Goal: Task Accomplishment & Management: Use online tool/utility

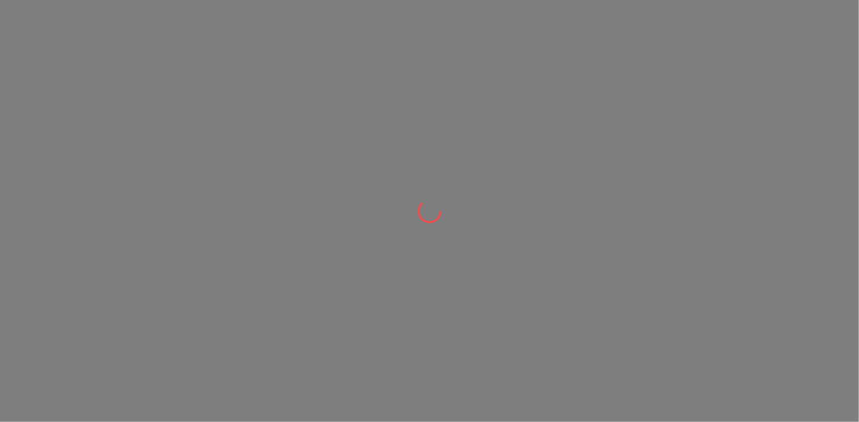
click at [512, 75] on div at bounding box center [429, 211] width 859 height 422
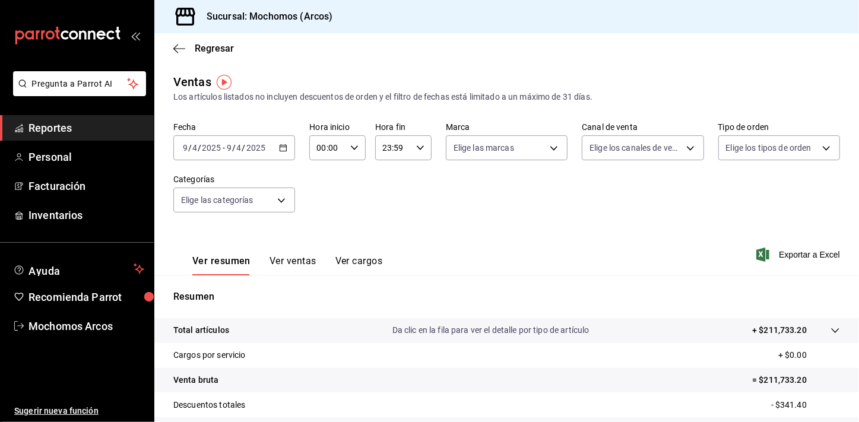
click at [103, 134] on span "Reportes" at bounding box center [87, 128] width 116 height 16
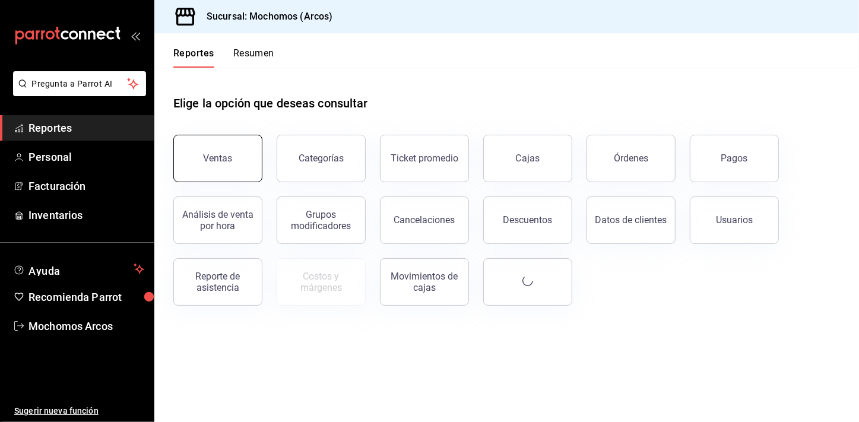
click at [233, 154] on button "Ventas" at bounding box center [217, 159] width 89 height 48
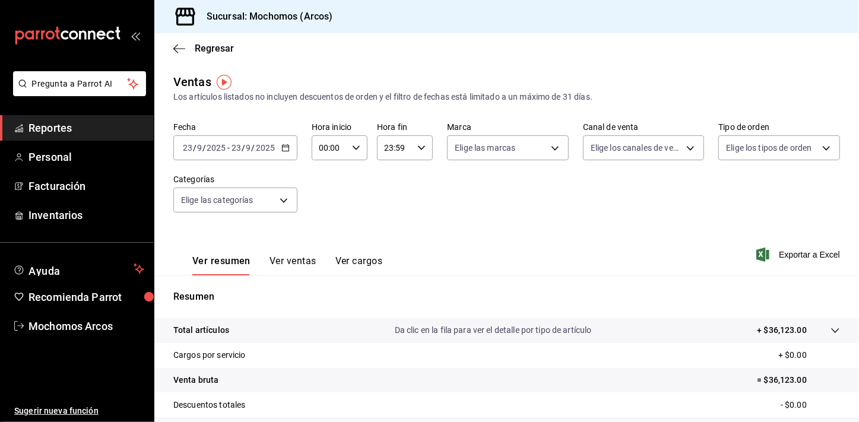
click at [286, 147] on \(Stroke\) "button" at bounding box center [285, 147] width 7 height 1
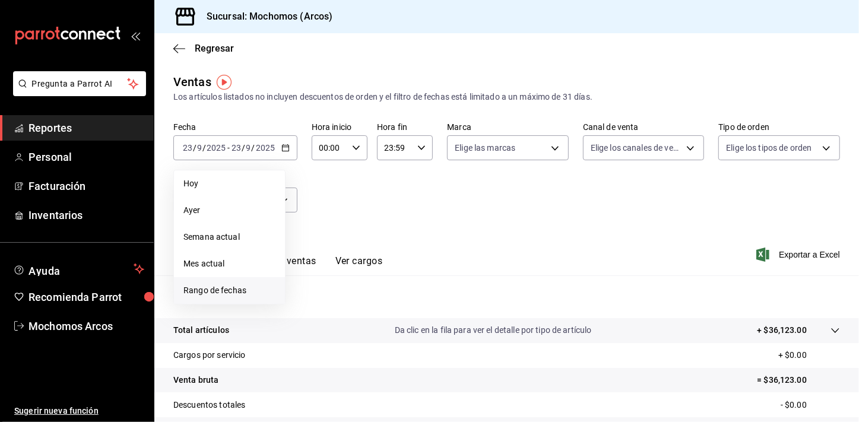
click at [233, 286] on span "Rango de fechas" at bounding box center [229, 290] width 92 height 12
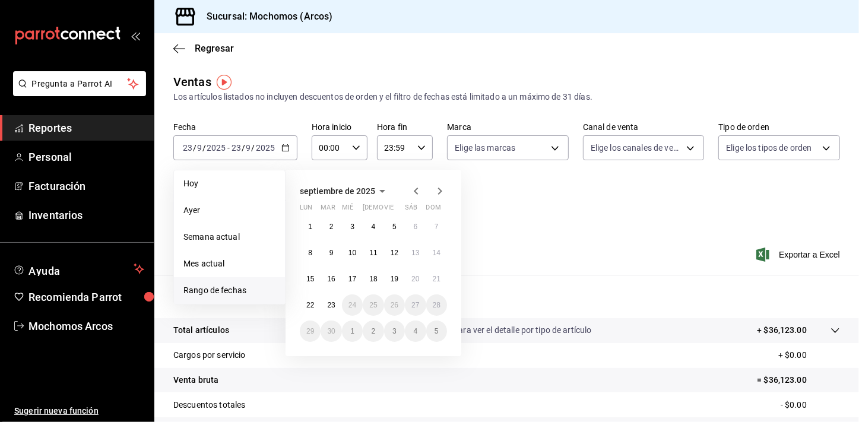
click at [419, 190] on icon "button" at bounding box center [416, 191] width 14 height 14
click at [309, 314] on button "18" at bounding box center [310, 305] width 21 height 21
click at [432, 303] on button "24" at bounding box center [436, 305] width 21 height 21
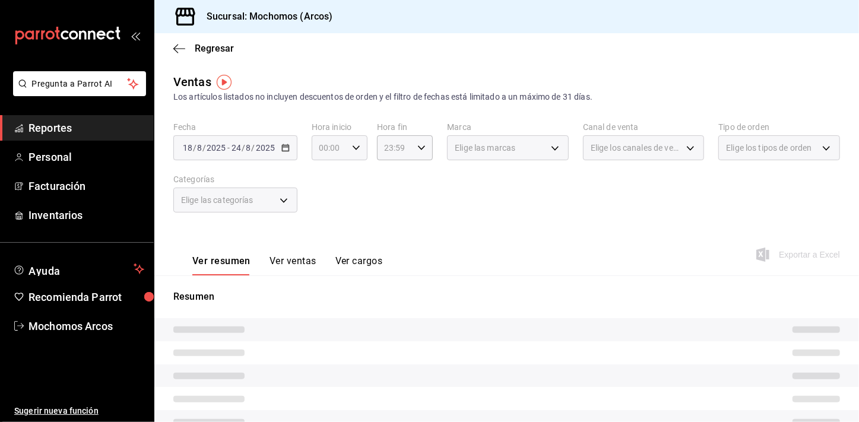
click at [358, 151] on icon "button" at bounding box center [356, 148] width 8 height 8
click at [330, 242] on button "02" at bounding box center [324, 235] width 23 height 24
click at [330, 242] on button "05" at bounding box center [324, 235] width 23 height 24
type input "05:00"
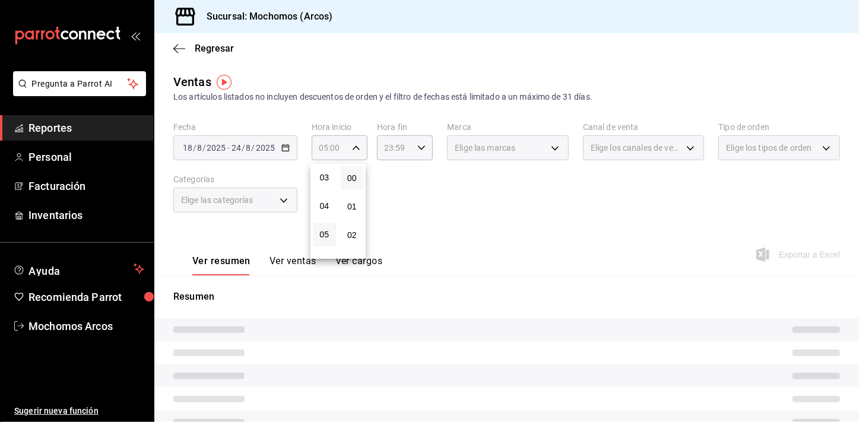
click at [479, 247] on div at bounding box center [429, 211] width 859 height 422
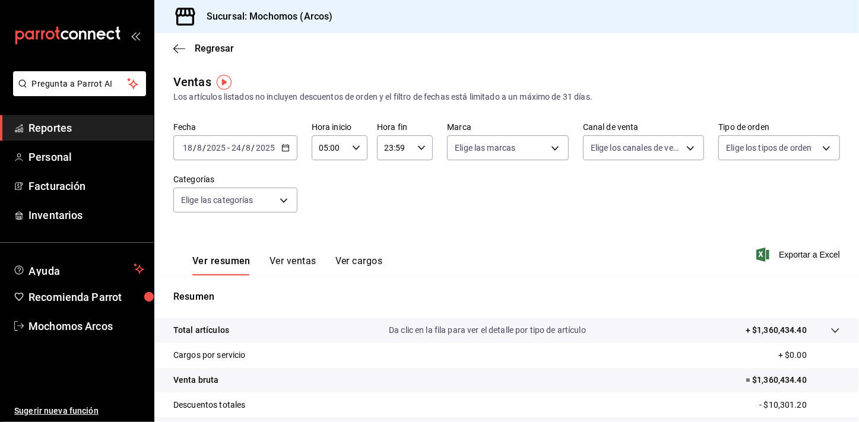
click at [590, 205] on div "Fecha [DATE] [DATE] - [DATE] [DATE] Hora inicio 05:00 Hora inicio Hora fin 23:5…" at bounding box center [506, 174] width 667 height 105
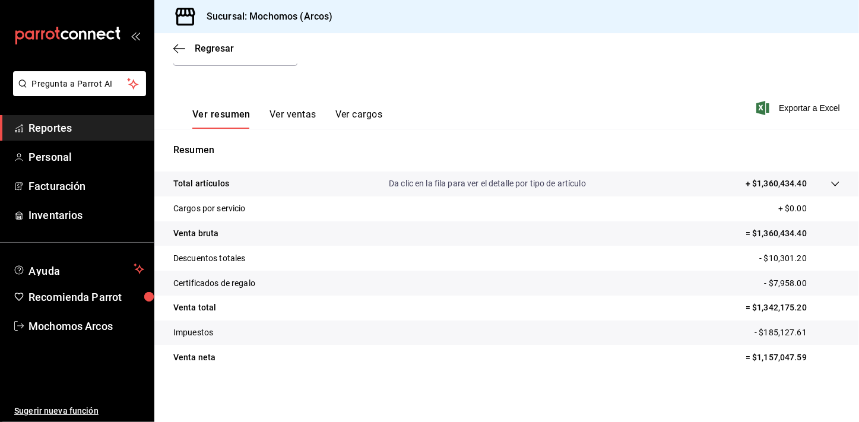
click at [793, 112] on span "Exportar a Excel" at bounding box center [799, 108] width 81 height 14
click at [793, 112] on div "Exportando a excel..." at bounding box center [792, 108] width 96 height 11
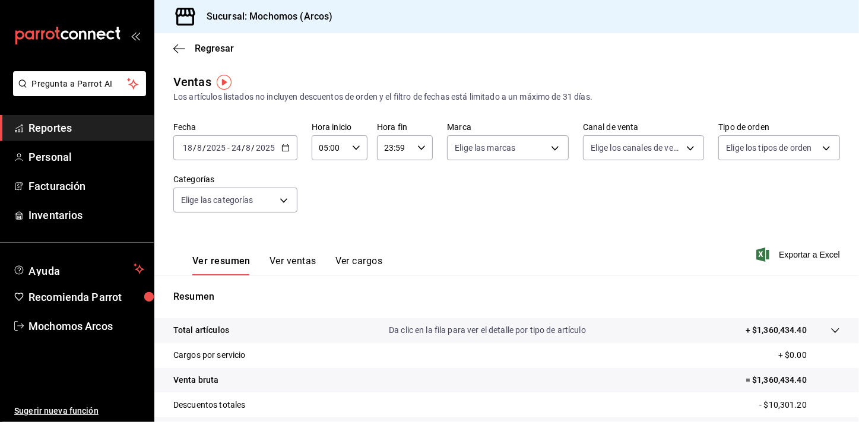
click at [283, 143] on div "[DATE] [DATE] - [DATE] [DATE]" at bounding box center [235, 147] width 124 height 25
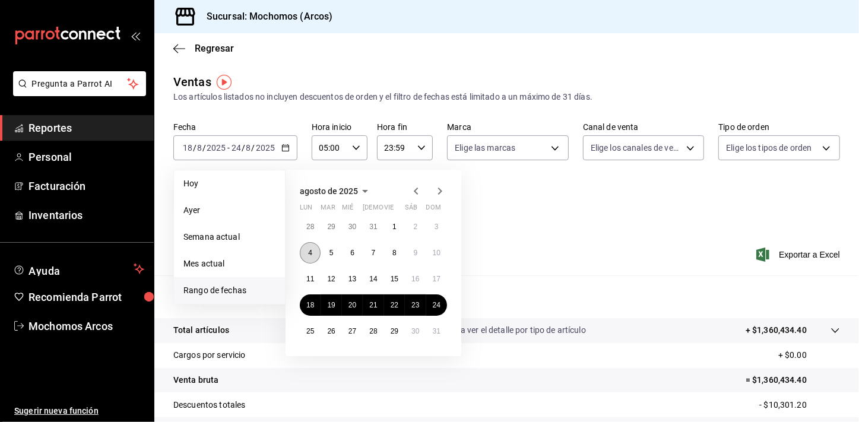
click at [311, 256] on abbr "4" at bounding box center [310, 253] width 4 height 8
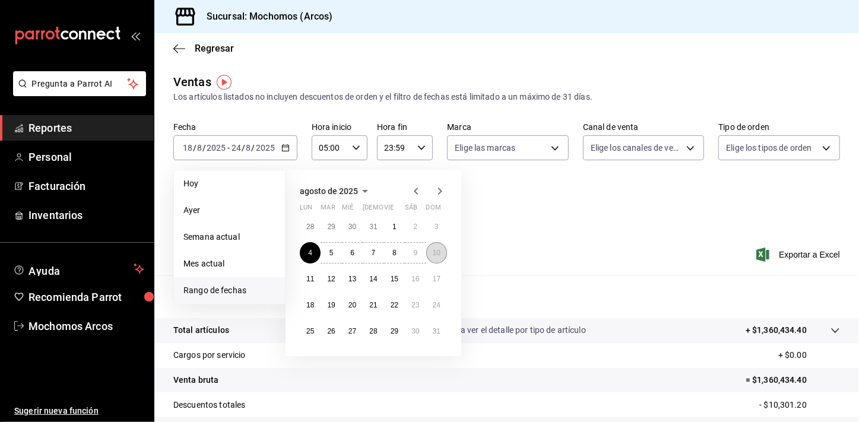
click at [430, 254] on button "10" at bounding box center [436, 252] width 21 height 21
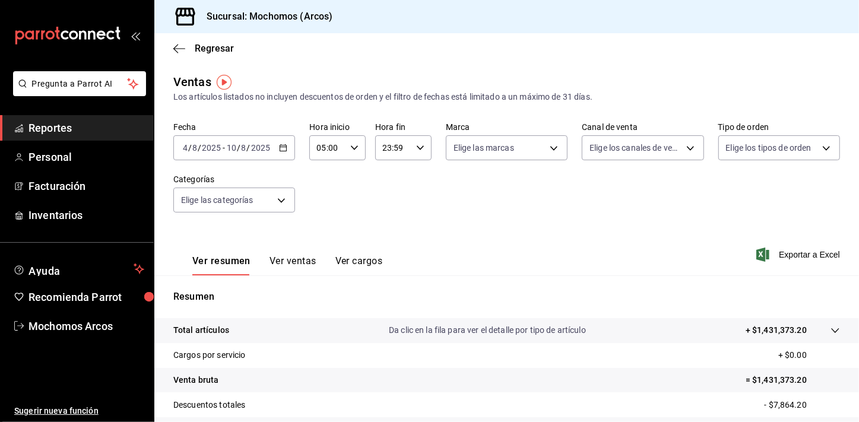
scroll to position [5, 0]
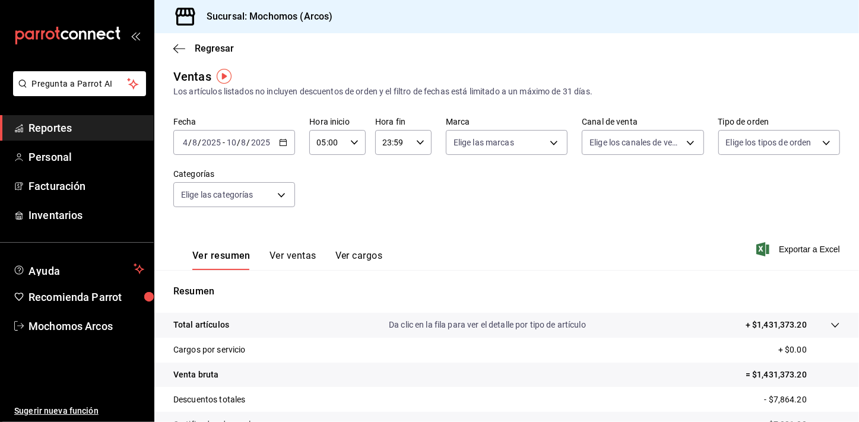
click at [285, 137] on div "[DATE] [DATE] - [DATE] [DATE]" at bounding box center [234, 142] width 122 height 25
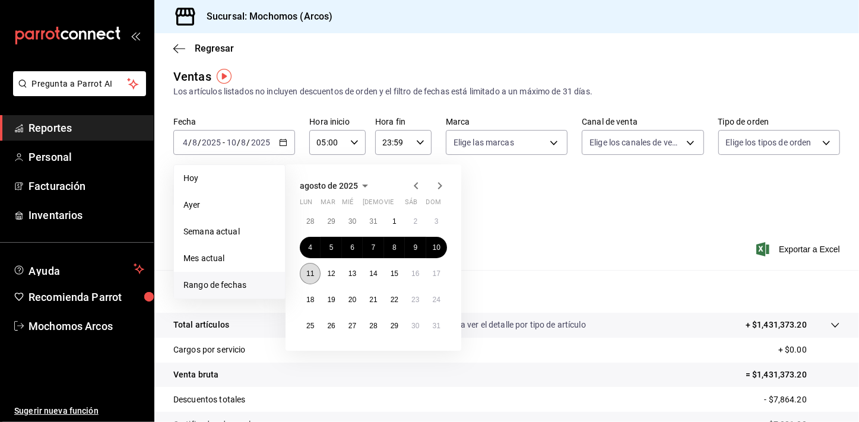
click at [309, 270] on abbr "11" at bounding box center [310, 274] width 8 height 8
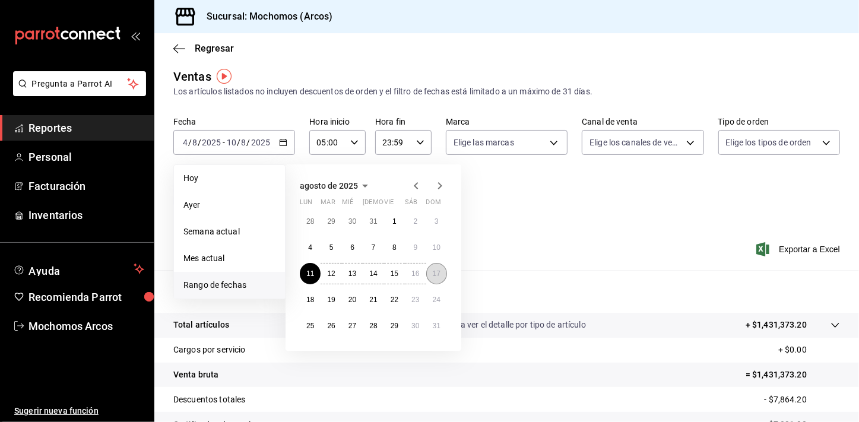
click at [433, 270] on abbr "17" at bounding box center [437, 274] width 8 height 8
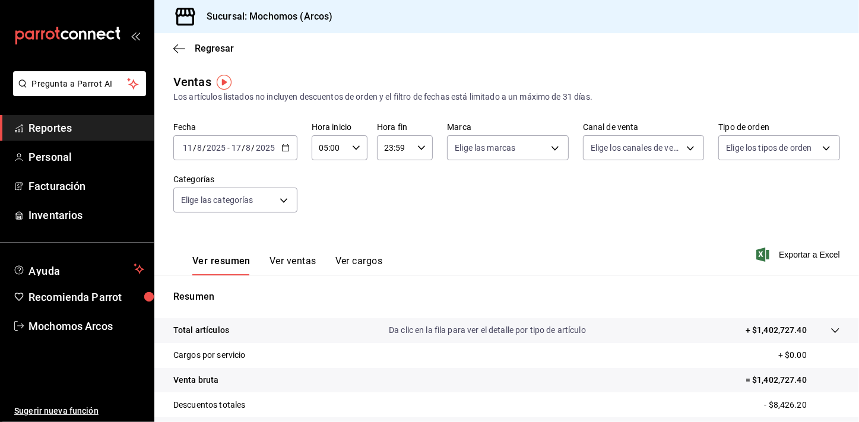
click at [282, 147] on \(Stroke\) "button" at bounding box center [285, 148] width 7 height 7
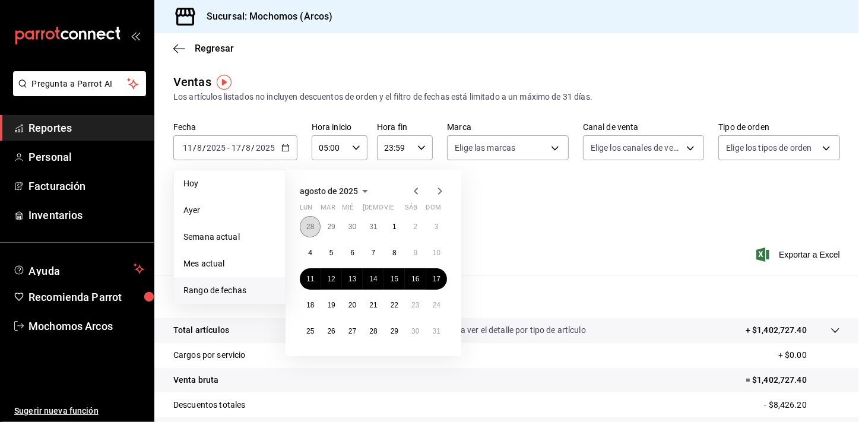
click at [312, 233] on button "28" at bounding box center [310, 226] width 21 height 21
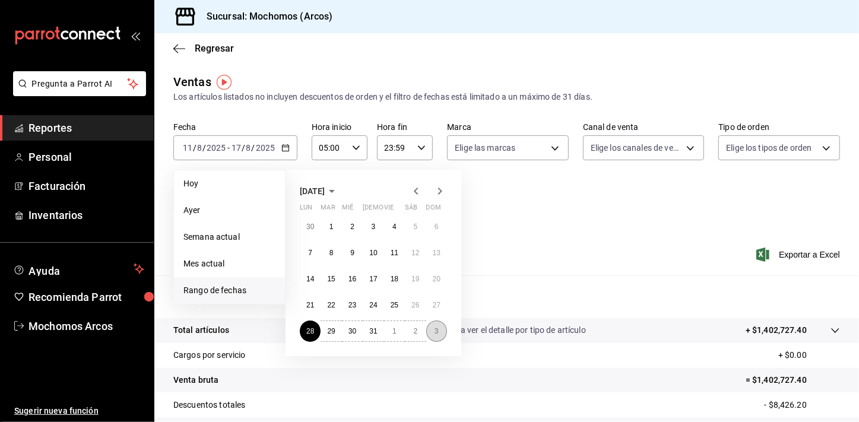
click at [432, 333] on button "3" at bounding box center [436, 331] width 21 height 21
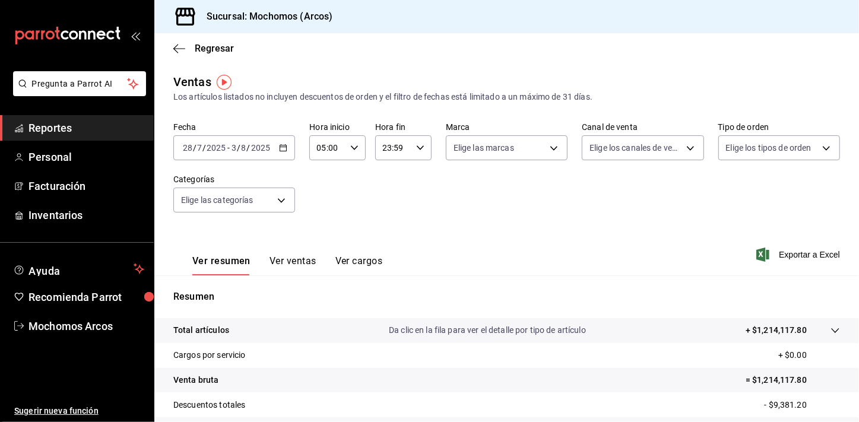
click at [284, 148] on icon "button" at bounding box center [283, 148] width 8 height 8
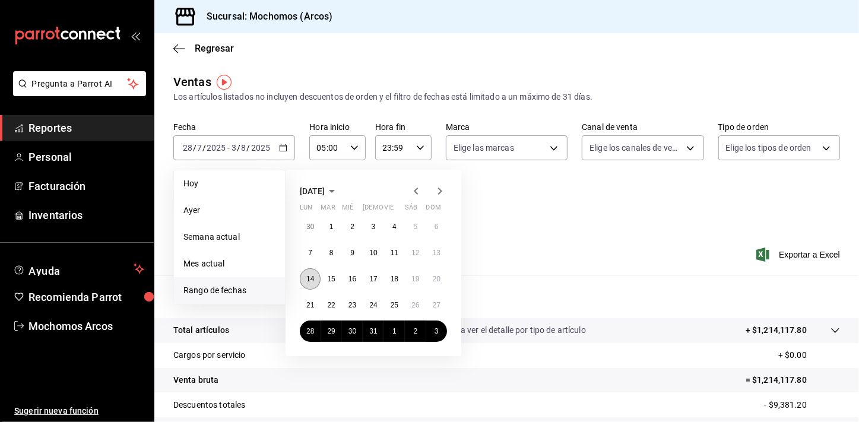
click at [312, 286] on button "14" at bounding box center [310, 278] width 21 height 21
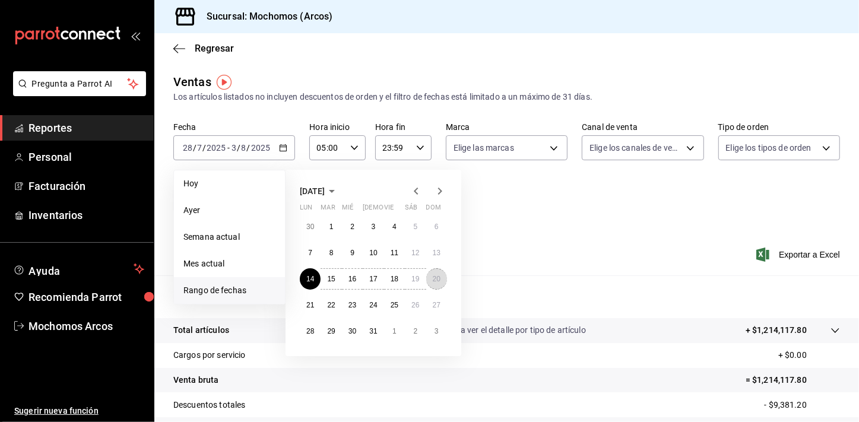
click at [439, 283] on button "20" at bounding box center [436, 278] width 21 height 21
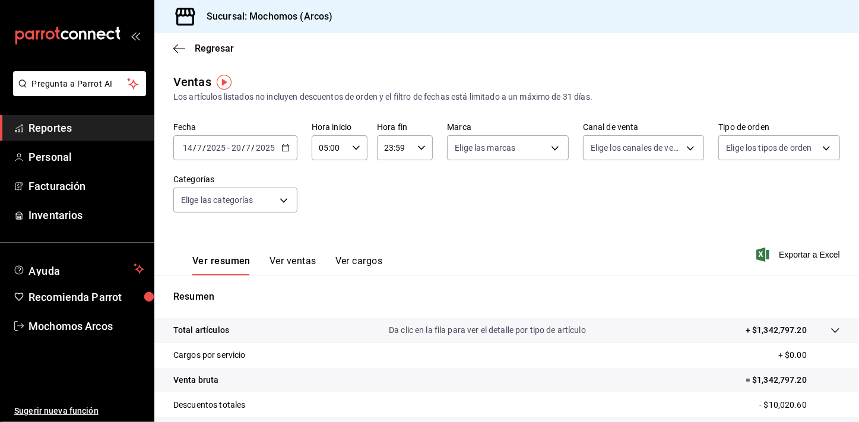
click at [282, 148] on \(Stroke\) "button" at bounding box center [285, 148] width 7 height 7
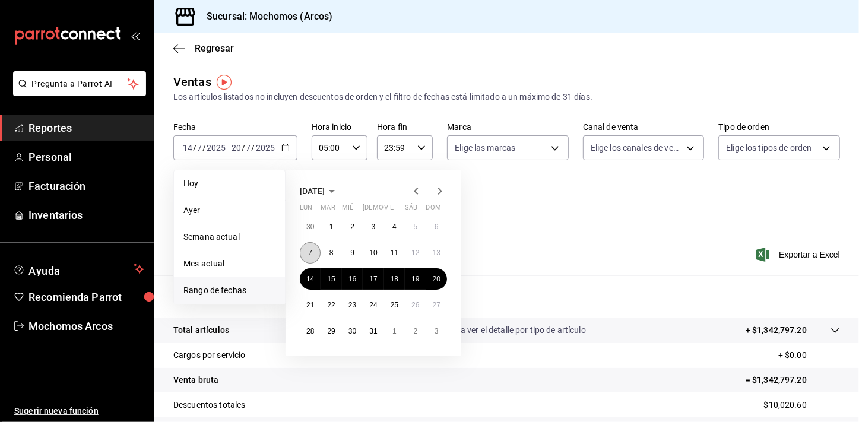
click at [308, 258] on button "7" at bounding box center [310, 252] width 21 height 21
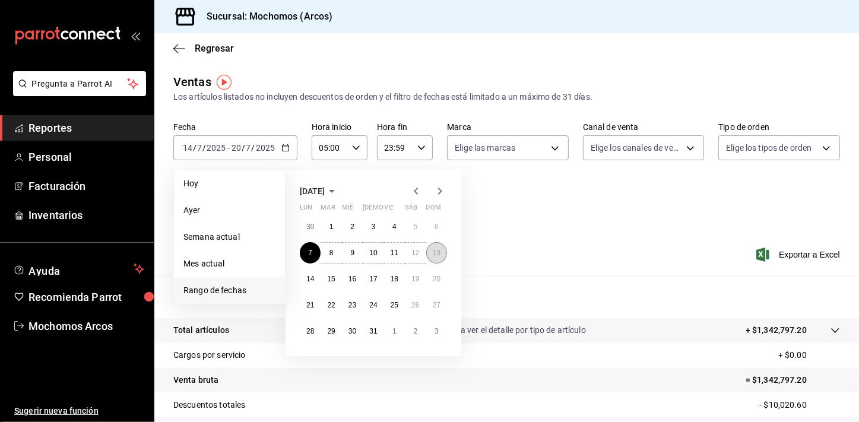
click at [434, 248] on button "13" at bounding box center [436, 252] width 21 height 21
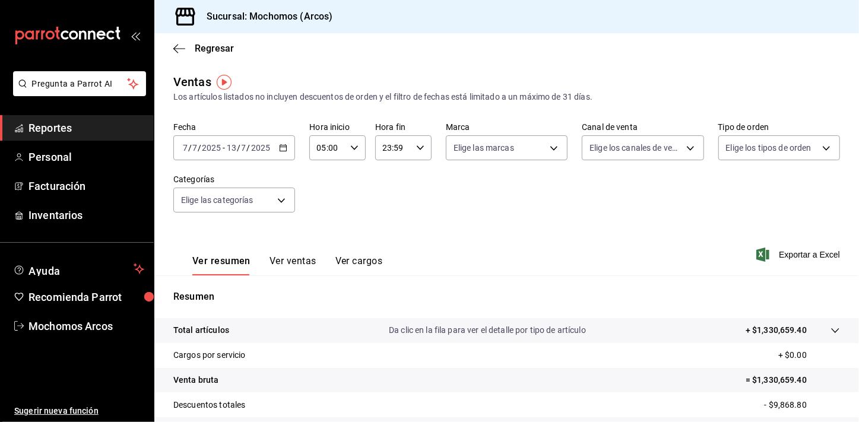
drag, startPoint x: 847, startPoint y: 145, endPoint x: 844, endPoint y: 184, distance: 39.3
click at [844, 184] on div "Ventas Los artículos listados no incluyen descuentos de orden y el filtro de fe…" at bounding box center [506, 311] width 705 height 477
click at [280, 150] on icon "button" at bounding box center [283, 148] width 8 height 8
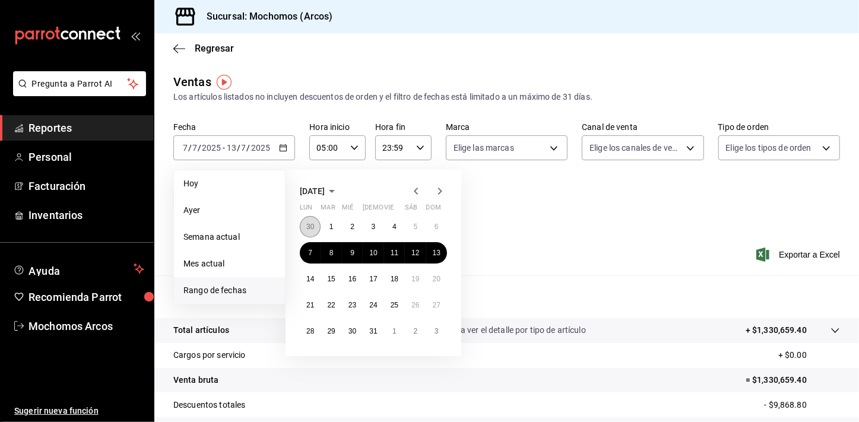
click at [308, 227] on abbr "30" at bounding box center [310, 227] width 8 height 8
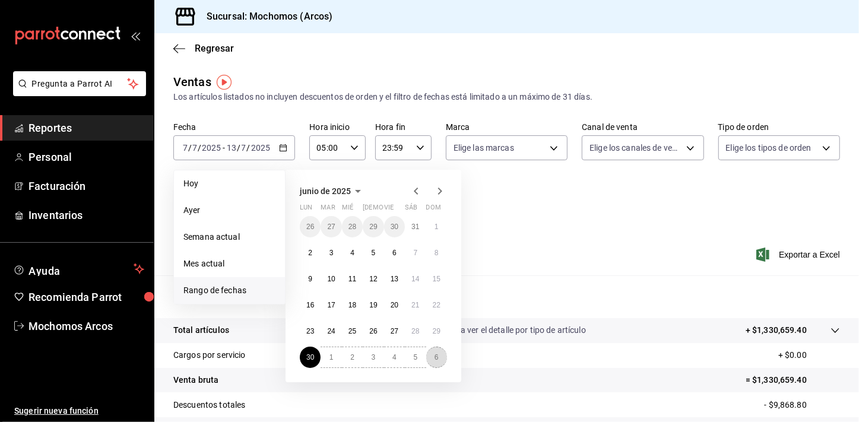
click at [436, 349] on button "6" at bounding box center [436, 357] width 21 height 21
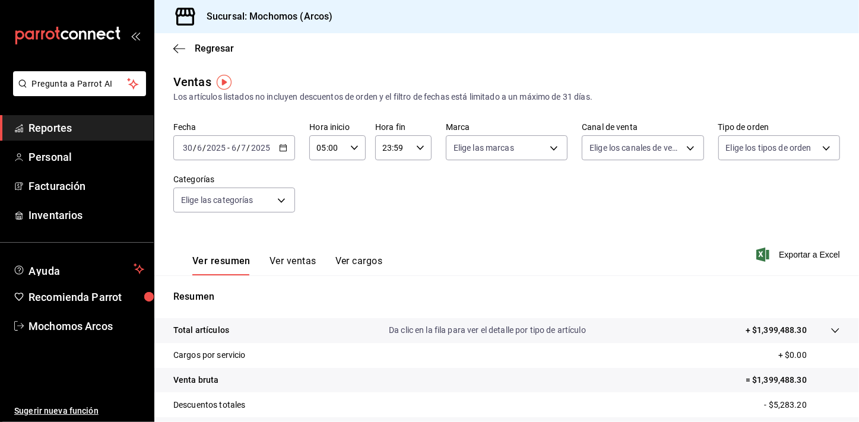
click at [286, 148] on div "[DATE] [DATE] - [DATE] [DATE]" at bounding box center [234, 147] width 122 height 25
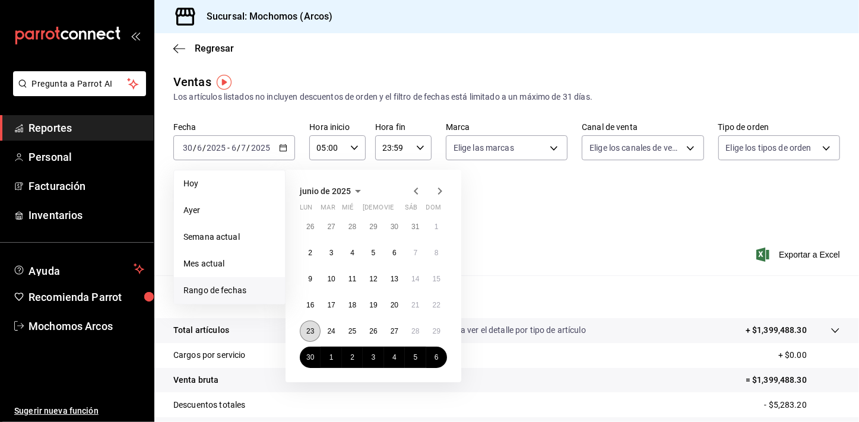
click at [311, 328] on abbr "23" at bounding box center [310, 331] width 8 height 8
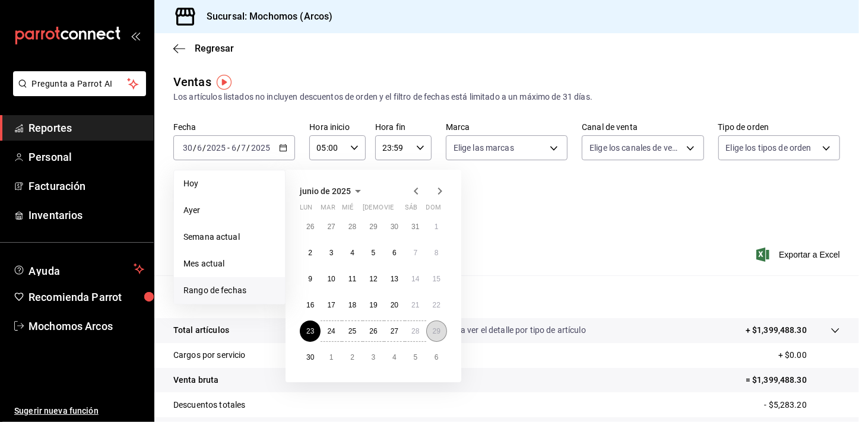
click at [433, 333] on abbr "29" at bounding box center [437, 331] width 8 height 8
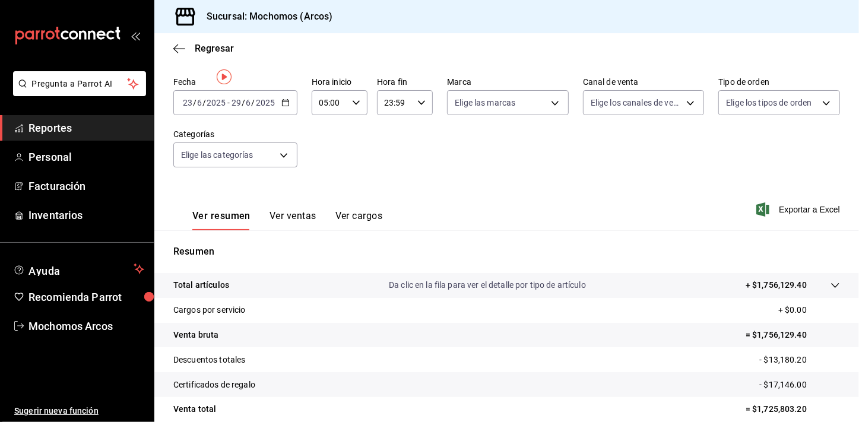
scroll to position [3, 0]
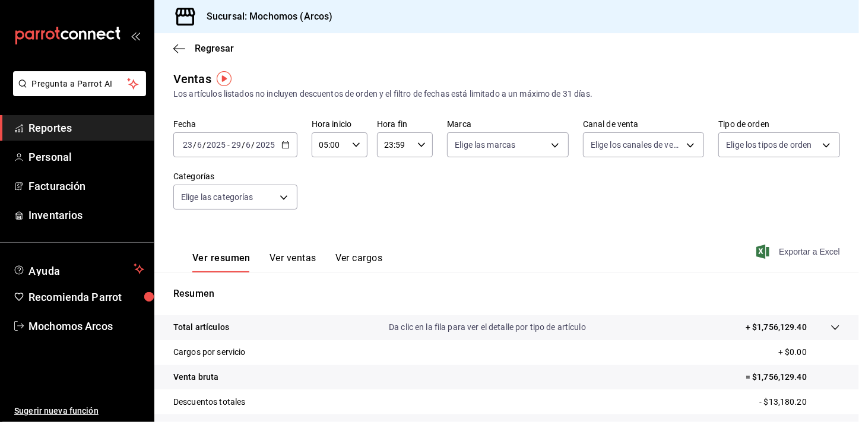
click at [800, 248] on span "Exportar a Excel" at bounding box center [799, 252] width 81 height 14
click at [322, 174] on div "Fecha [DATE] [DATE] - [DATE] [DATE] Hora inicio 05:00 Hora inicio Hora fin 23:5…" at bounding box center [506, 171] width 667 height 105
click at [378, 233] on div "Ver resumen Ver ventas Ver cargos Exportar a Excel" at bounding box center [506, 248] width 705 height 49
click at [280, 149] on div "[DATE] [DATE] - [DATE] [DATE]" at bounding box center [235, 144] width 124 height 25
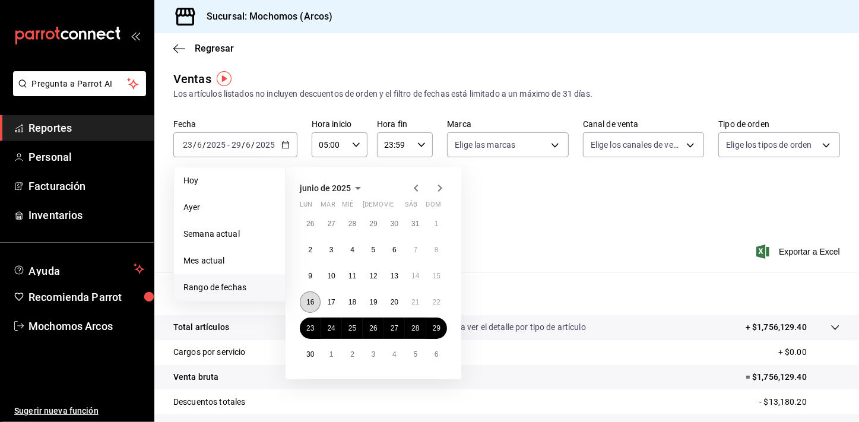
click at [312, 309] on button "16" at bounding box center [310, 302] width 21 height 21
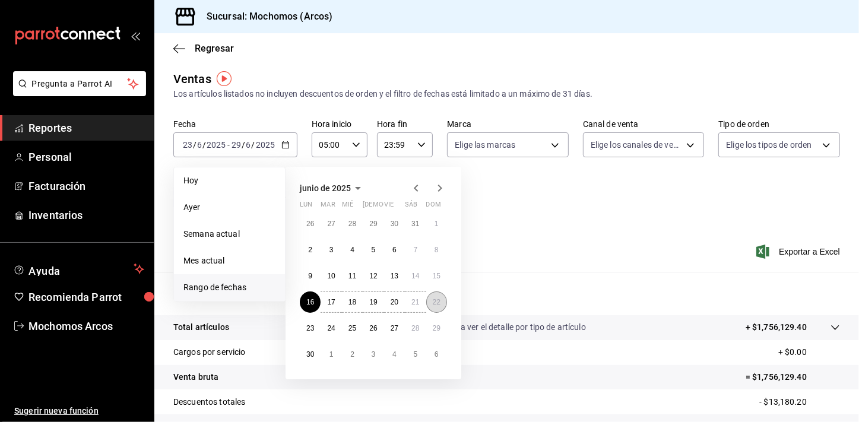
click at [429, 307] on button "22" at bounding box center [436, 302] width 21 height 21
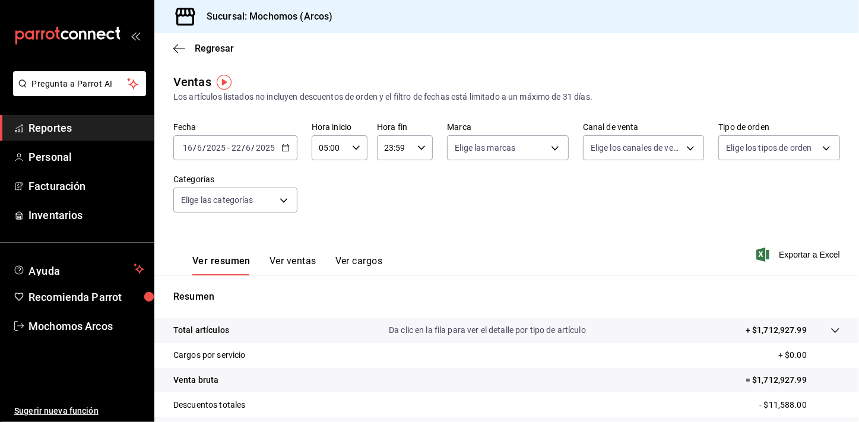
click at [288, 147] on icon "button" at bounding box center [285, 148] width 8 height 8
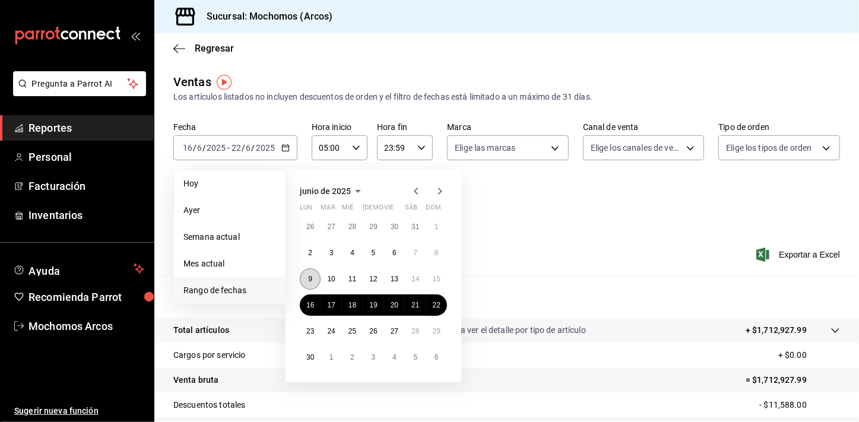
click at [313, 285] on button "9" at bounding box center [310, 278] width 21 height 21
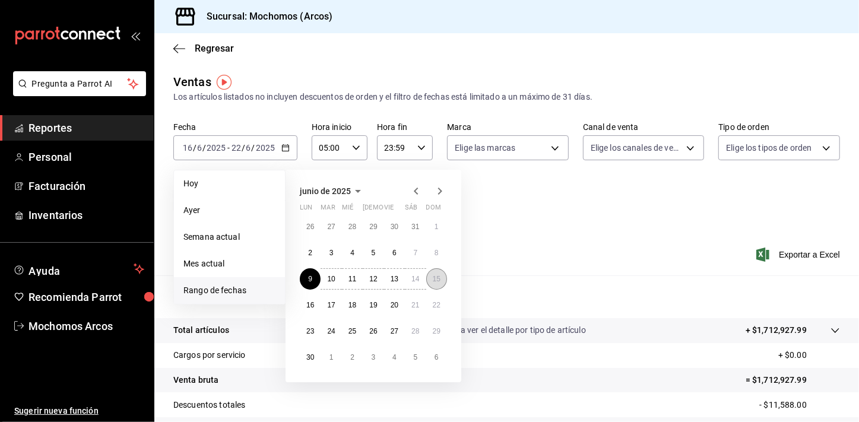
click at [442, 280] on button "15" at bounding box center [436, 278] width 21 height 21
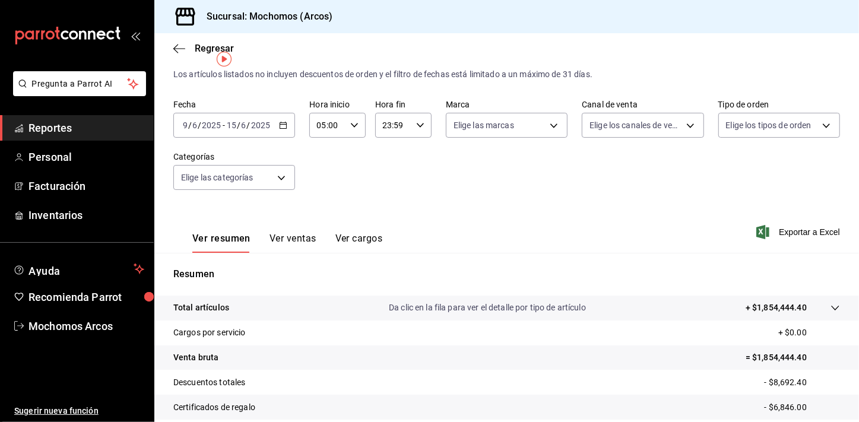
scroll to position [14, 0]
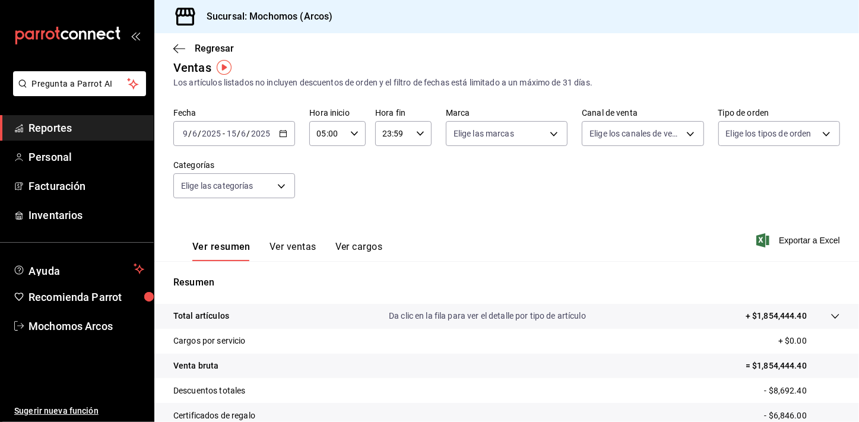
click at [283, 132] on icon "button" at bounding box center [283, 133] width 8 height 8
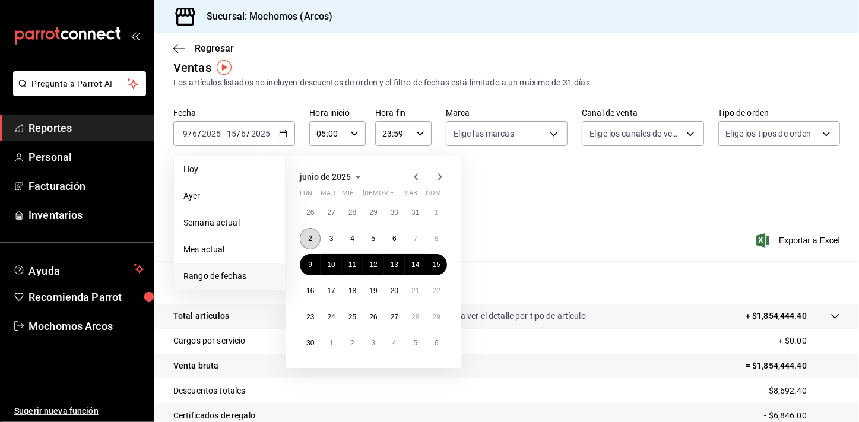
click at [305, 235] on button "2" at bounding box center [310, 238] width 21 height 21
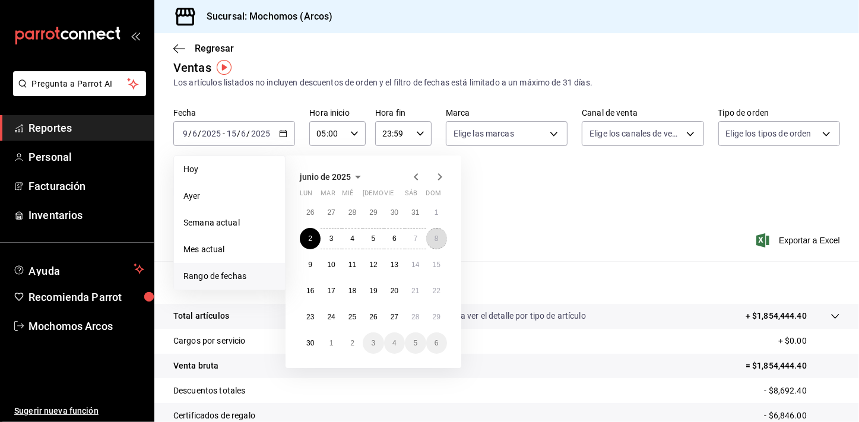
drag, startPoint x: 436, startPoint y: 242, endPoint x: 644, endPoint y: 186, distance: 215.0
click at [436, 240] on abbr "8" at bounding box center [437, 239] width 4 height 8
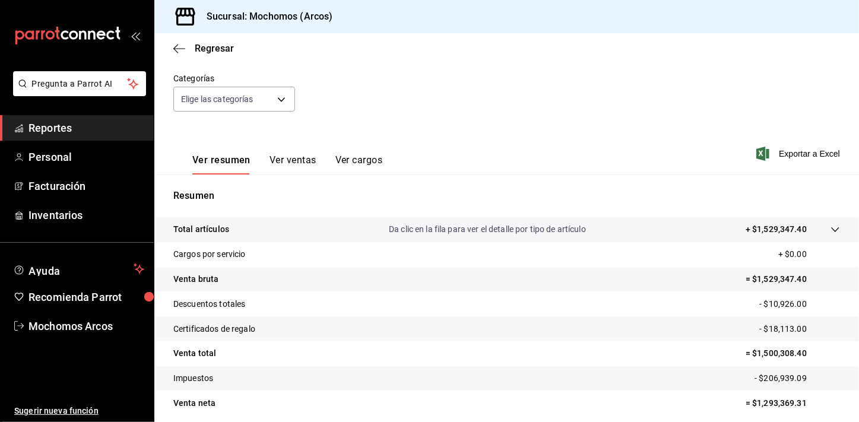
scroll to position [58, 0]
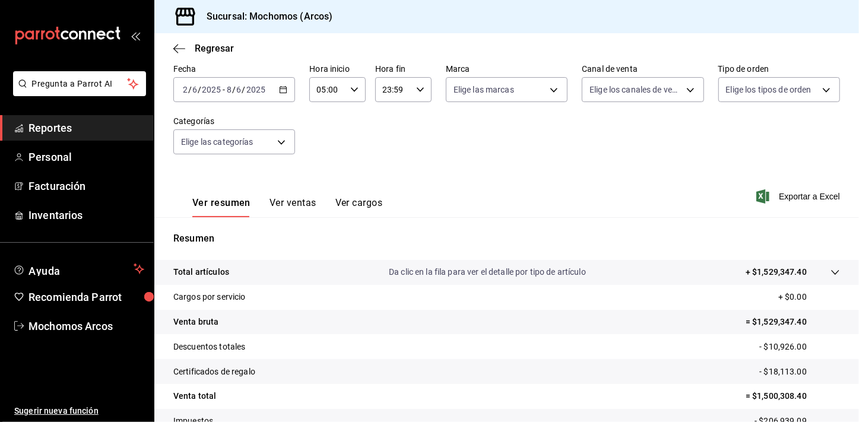
click at [808, 204] on div "Ver resumen Ver ventas Ver cargos Exportar a Excel" at bounding box center [506, 193] width 705 height 49
click at [808, 200] on span "Exportar a Excel" at bounding box center [799, 196] width 81 height 14
